Goal: Communication & Community: Share content

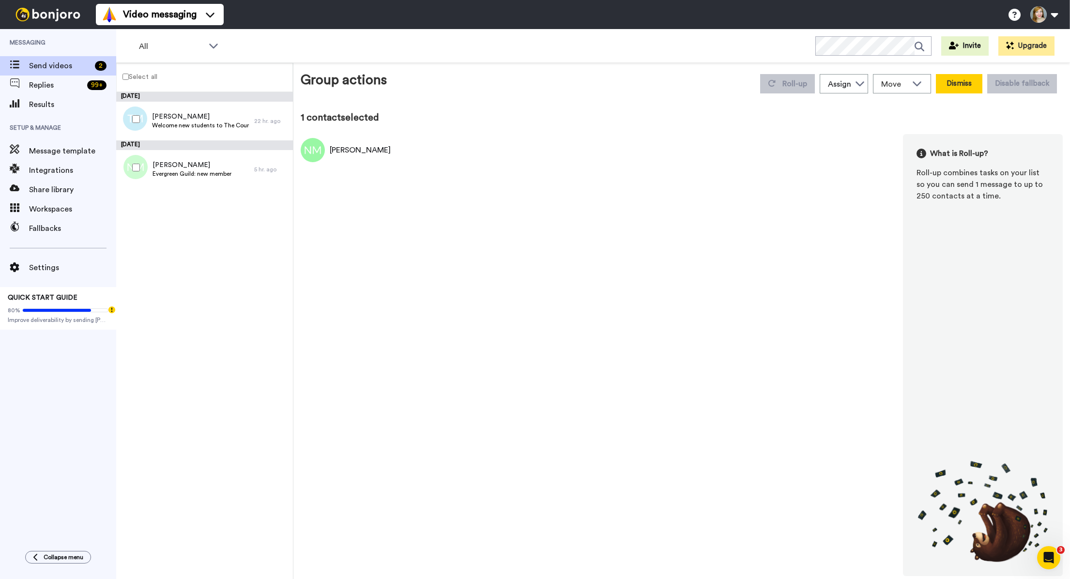
click at [955, 82] on button "Dismiss" at bounding box center [959, 83] width 46 height 19
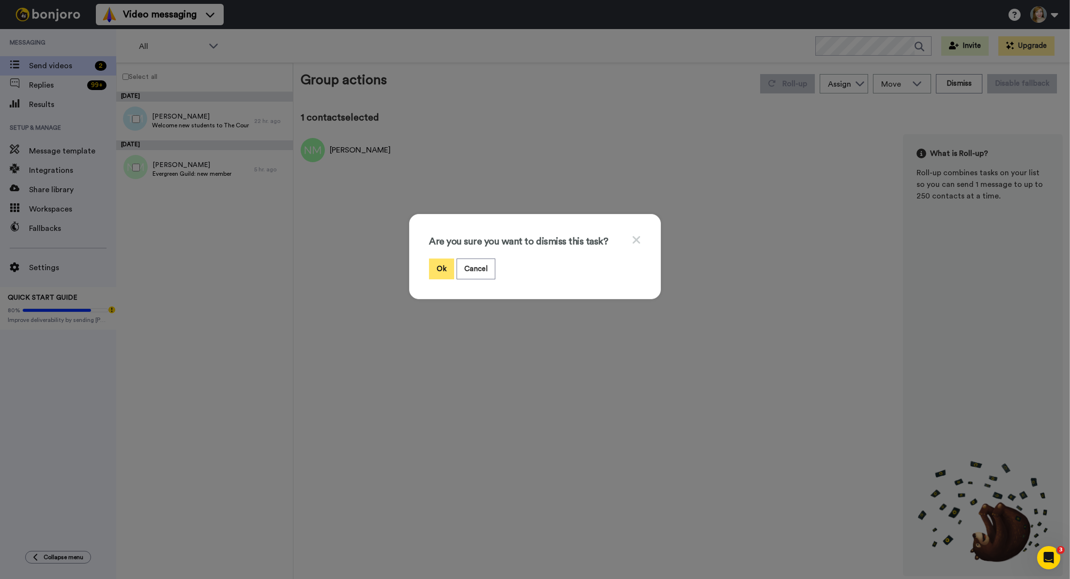
click at [436, 268] on button "Ok" at bounding box center [441, 268] width 25 height 21
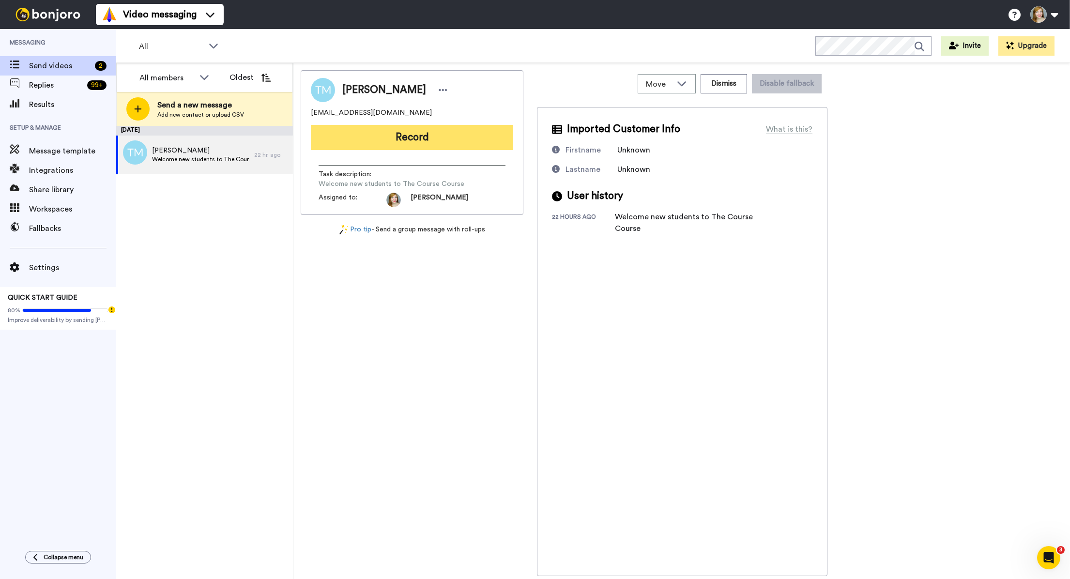
click at [369, 136] on button "Record" at bounding box center [412, 137] width 202 height 25
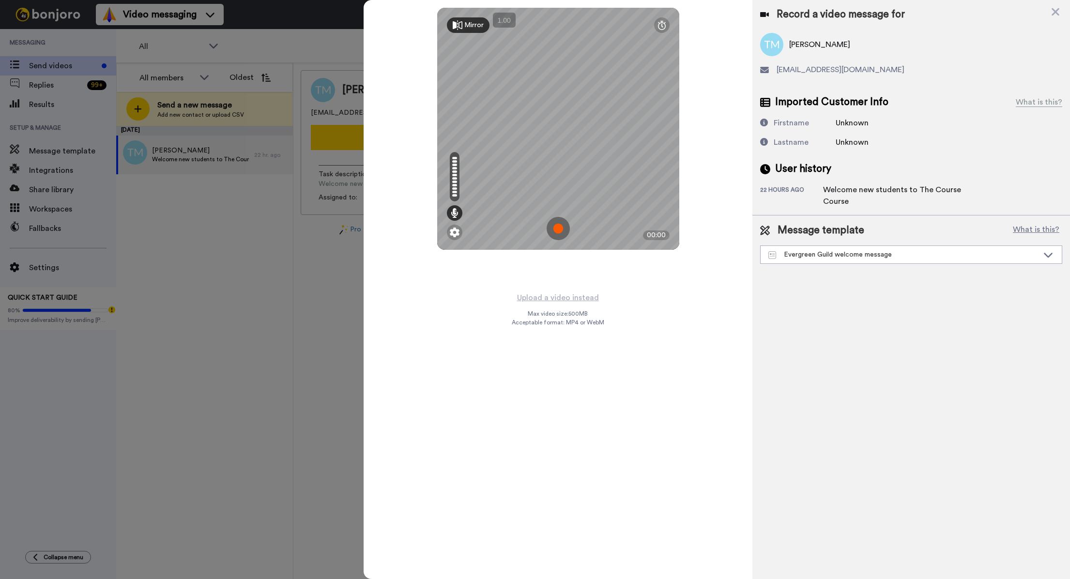
click at [558, 227] on img at bounding box center [558, 228] width 23 height 23
click at [558, 228] on img at bounding box center [558, 228] width 23 height 23
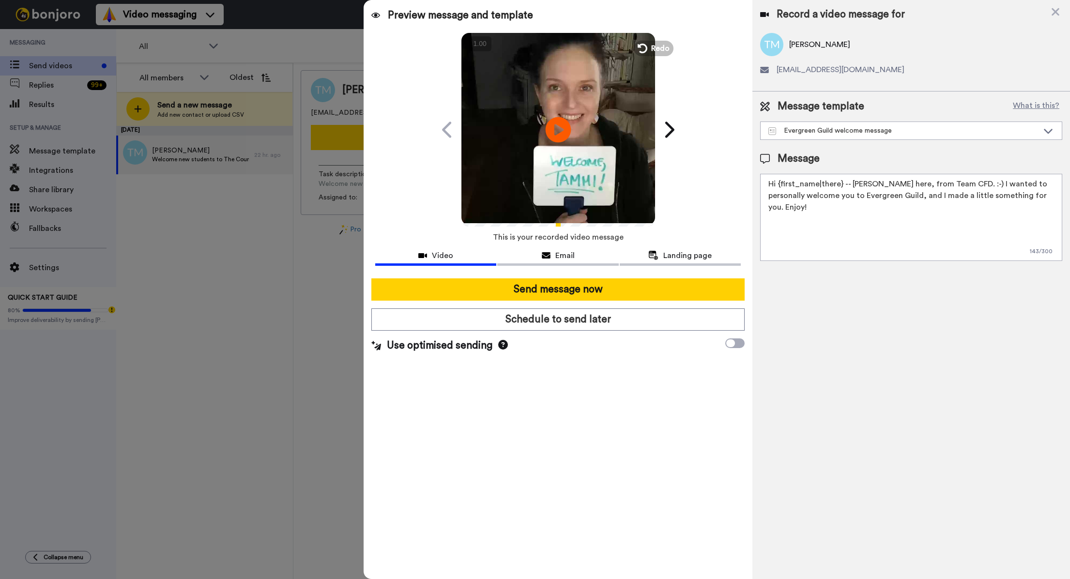
click at [560, 127] on icon at bounding box center [558, 130] width 26 height 26
click at [850, 136] on div "Evergreen Guild welcome message" at bounding box center [910, 130] width 301 height 17
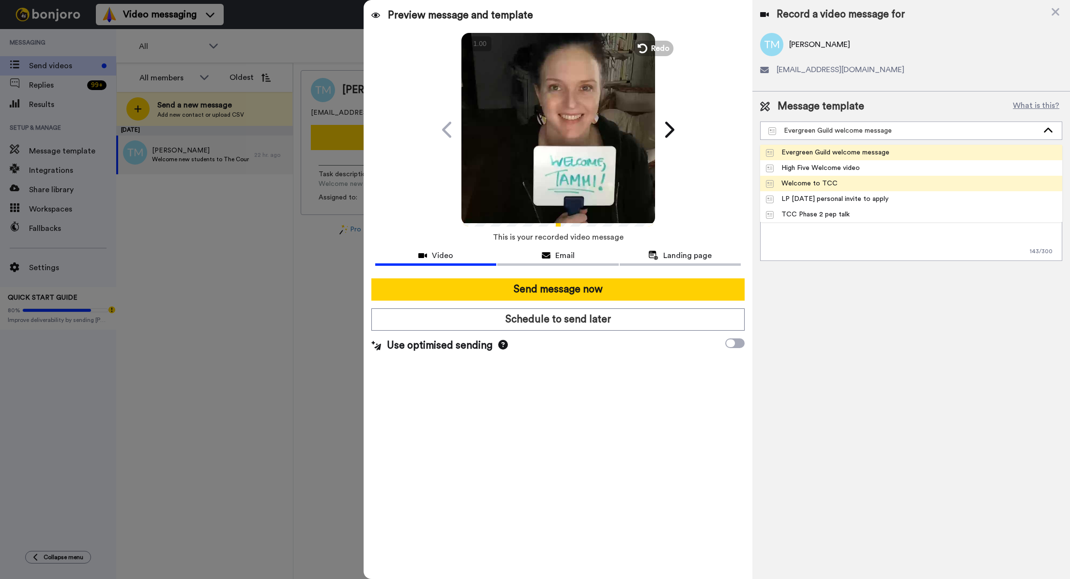
click at [832, 181] on div "Welcome to TCC" at bounding box center [802, 184] width 72 height 10
type textarea "Hello hi heyyyy {first_name|there}! 💃 I recorded a message just for you. Check …"
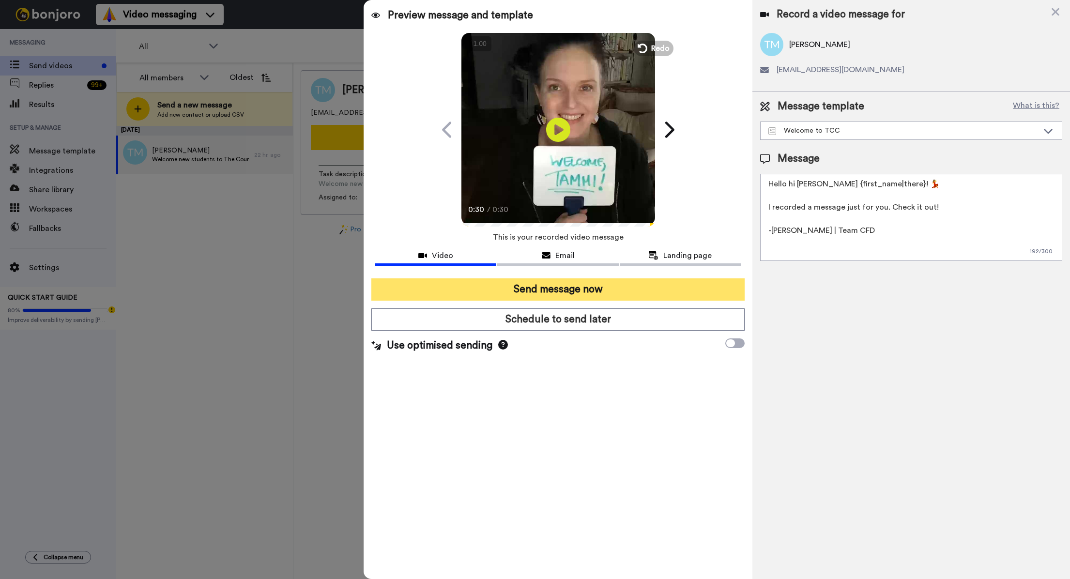
click at [572, 288] on button "Send message now" at bounding box center [557, 289] width 373 height 22
